Goal: Task Accomplishment & Management: Complete application form

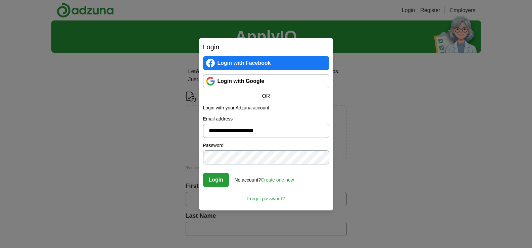
click at [215, 181] on button "Login" at bounding box center [216, 180] width 26 height 14
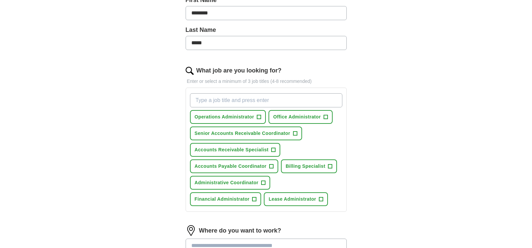
scroll to position [161, 0]
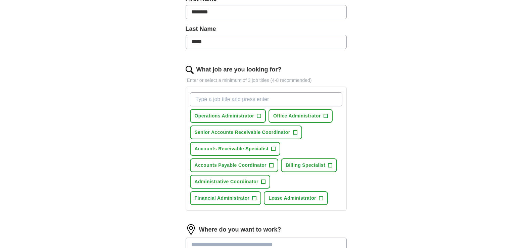
click at [240, 99] on input "What job are you looking for?" at bounding box center [266, 99] width 153 height 14
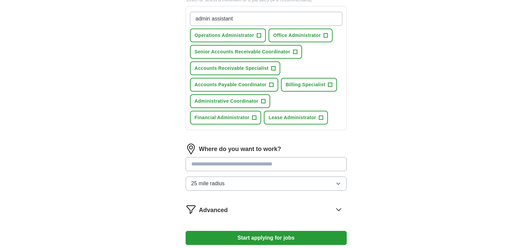
scroll to position [279, 0]
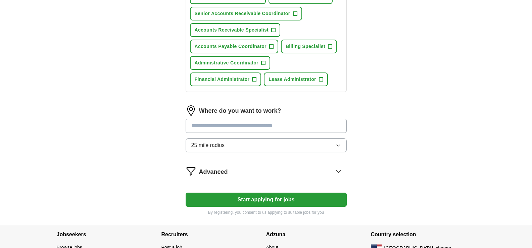
type input "admin assistant"
click at [274, 129] on input at bounding box center [266, 126] width 161 height 14
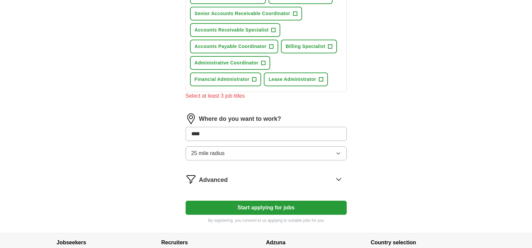
type input "*****"
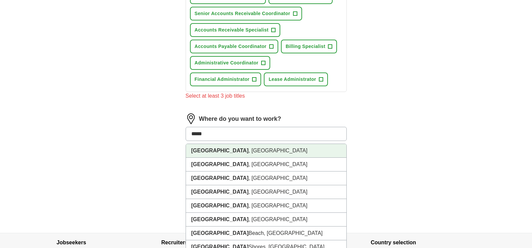
click at [229, 154] on li "Miami , FL" at bounding box center [266, 151] width 161 height 14
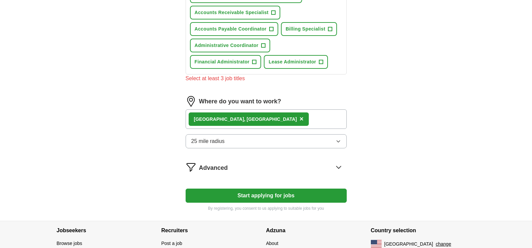
scroll to position [325, 0]
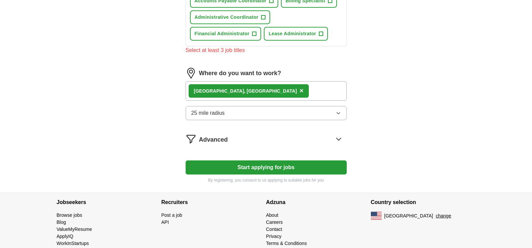
click at [267, 170] on button "Start applying for jobs" at bounding box center [266, 168] width 161 height 14
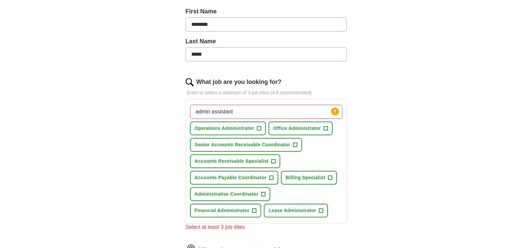
scroll to position [126, 0]
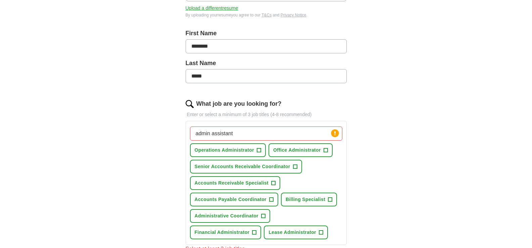
click at [273, 138] on input "admin assistant" at bounding box center [266, 134] width 153 height 14
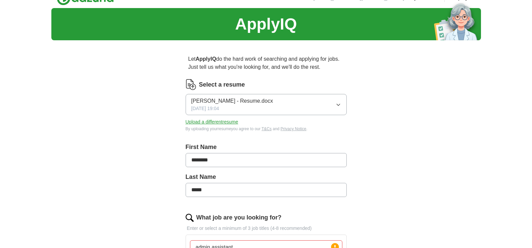
scroll to position [62, 0]
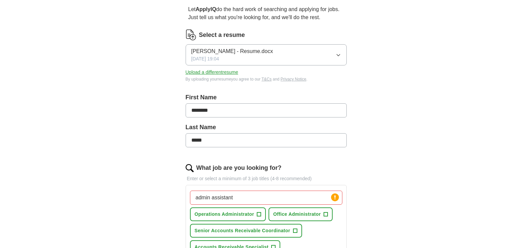
click at [209, 201] on input "admin assistant" at bounding box center [266, 198] width 153 height 14
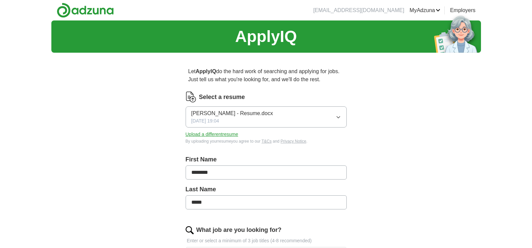
scroll to position [368, 0]
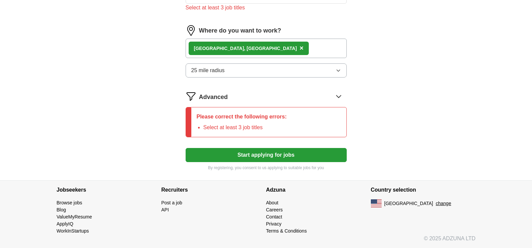
type input "administrative assistant"
drag, startPoint x: 269, startPoint y: 159, endPoint x: 265, endPoint y: 153, distance: 7.5
click at [269, 158] on button "Start applying for jobs" at bounding box center [266, 155] width 161 height 14
click at [256, 158] on button "Start applying for jobs" at bounding box center [266, 155] width 161 height 14
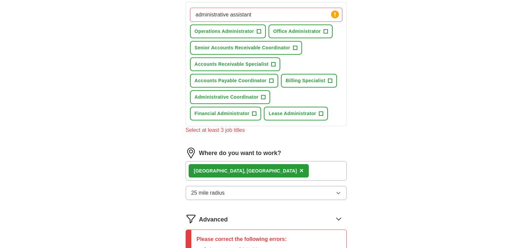
scroll to position [216, 0]
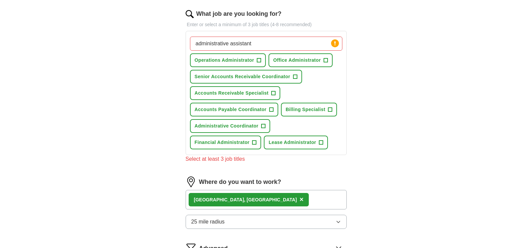
click at [267, 47] on input "administrative assistant" at bounding box center [266, 44] width 153 height 14
drag, startPoint x: 208, startPoint y: 46, endPoint x: 203, endPoint y: 42, distance: 5.5
click at [203, 42] on input "administrative assistant" at bounding box center [266, 44] width 153 height 14
click at [244, 46] on input "administrative assistant" at bounding box center [266, 44] width 153 height 14
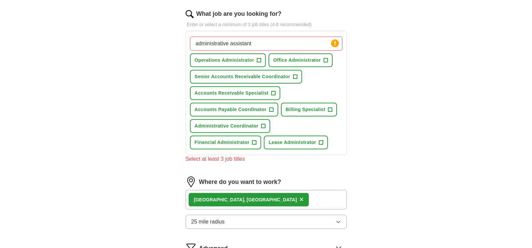
click at [216, 45] on input "administrative assistant" at bounding box center [266, 44] width 153 height 14
click at [315, 44] on input "administrative assistant" at bounding box center [266, 44] width 153 height 14
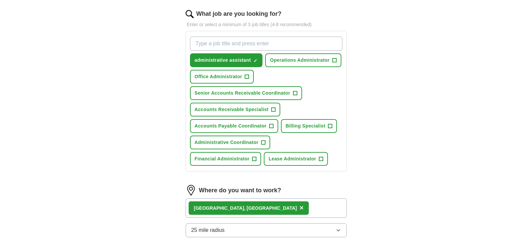
click at [251, 45] on input "What job are you looking for?" at bounding box center [266, 44] width 153 height 14
click at [206, 46] on input "What job are you looking for?" at bounding box center [266, 44] width 153 height 14
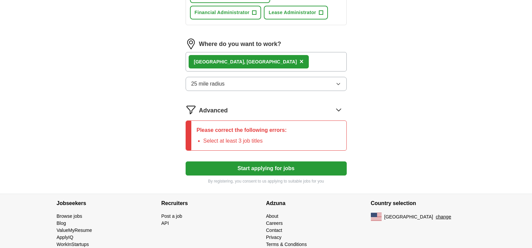
scroll to position [376, 0]
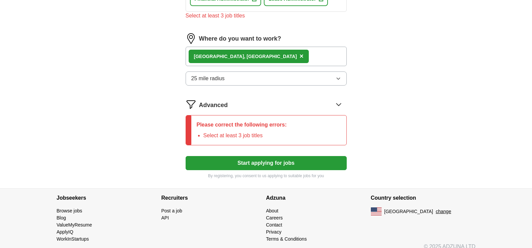
click at [243, 164] on button "Start applying for jobs" at bounding box center [266, 163] width 161 height 14
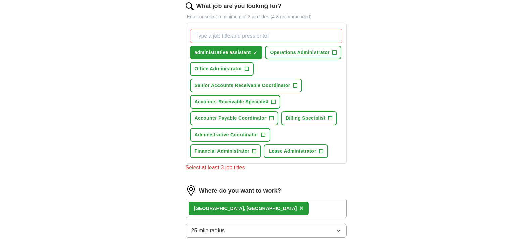
scroll to position [294, 0]
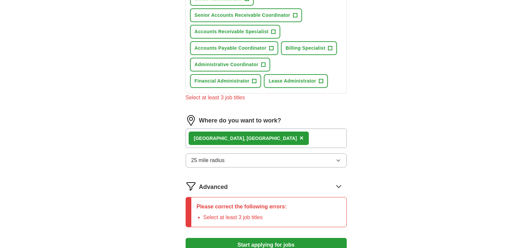
click at [279, 216] on li "Select at least 3 job titles" at bounding box center [246, 218] width 84 height 8
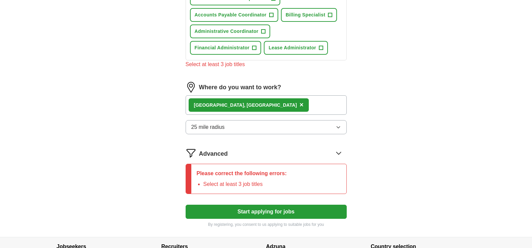
scroll to position [384, 0]
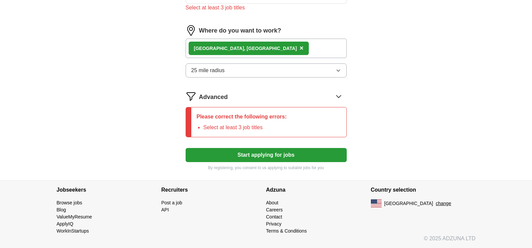
click at [204, 124] on li "Select at least 3 job titles" at bounding box center [246, 128] width 84 height 8
click at [204, 125] on li "Select at least 3 job titles" at bounding box center [246, 128] width 84 height 8
click at [246, 127] on li "Select at least 3 job titles" at bounding box center [246, 128] width 84 height 8
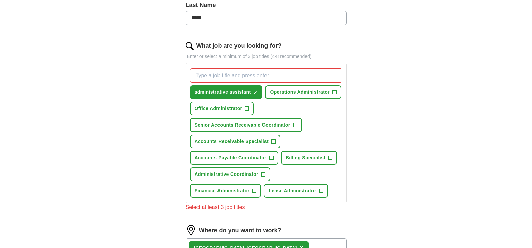
scroll to position [181, 0]
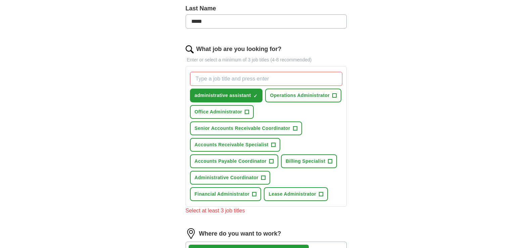
click at [206, 79] on input "What job are you looking for?" at bounding box center [266, 79] width 153 height 14
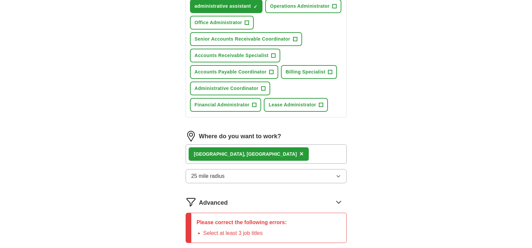
scroll to position [294, 0]
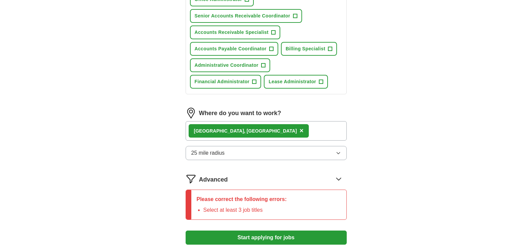
type input "administrative assistant"
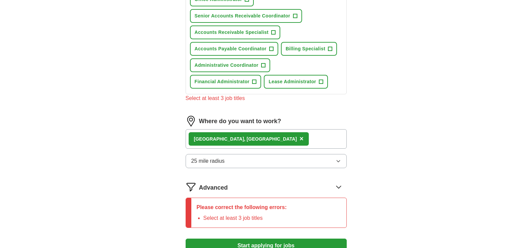
click at [268, 236] on form "Select a resume Mayeline Duran - Resume.docx 07/24/2025, 19:04 Upload a differe…" at bounding box center [266, 30] width 161 height 464
